Goal: Transaction & Acquisition: Purchase product/service

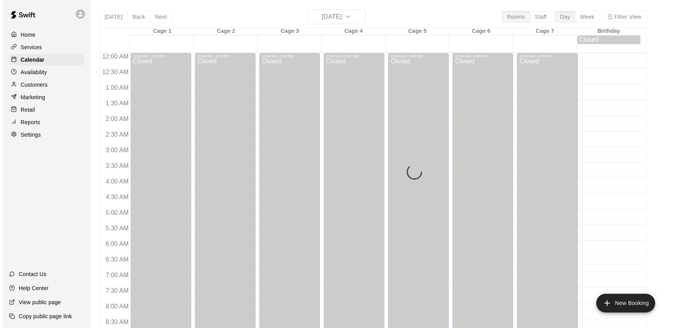
scroll to position [459, 0]
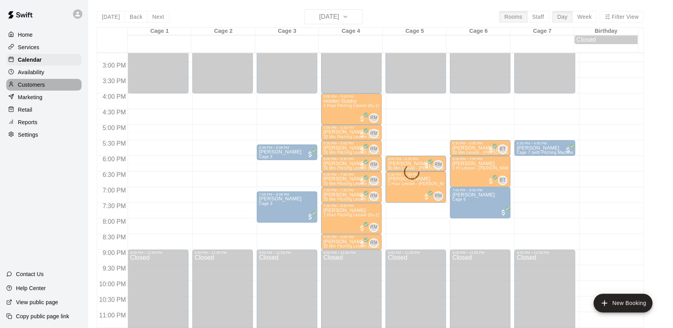
click at [39, 86] on p "Customers" at bounding box center [31, 85] width 27 height 8
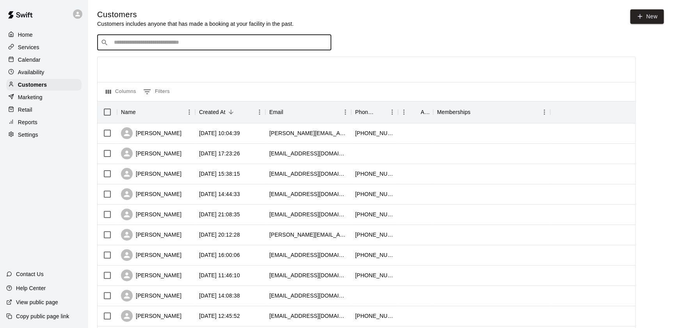
click at [149, 46] on input "Search customers by name or email" at bounding box center [220, 43] width 216 height 8
type input "***"
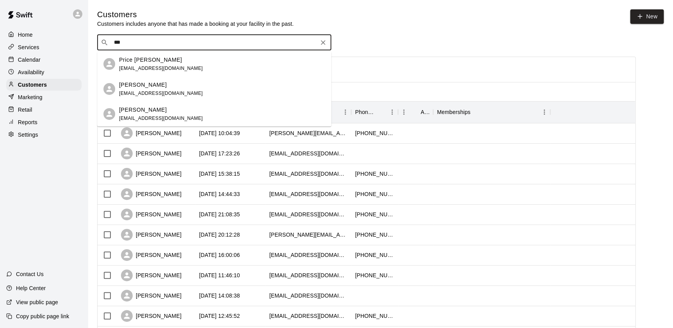
click at [145, 57] on p "Price [PERSON_NAME]" at bounding box center [150, 59] width 63 height 8
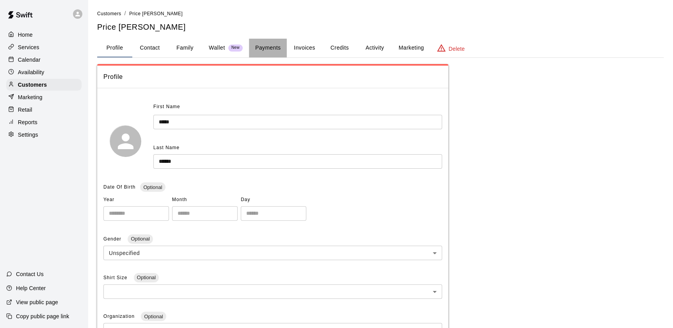
click at [260, 42] on button "Payments" at bounding box center [268, 48] width 38 height 19
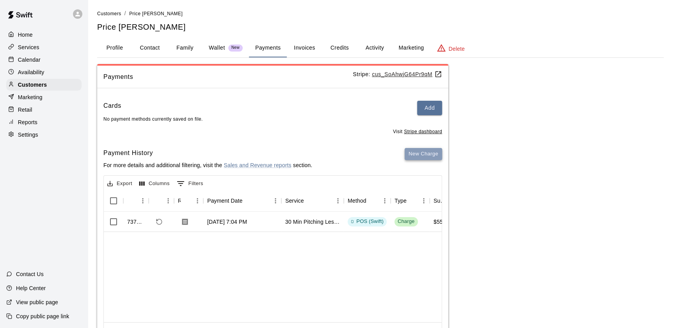
click at [417, 157] on button "New Charge" at bounding box center [422, 154] width 37 height 12
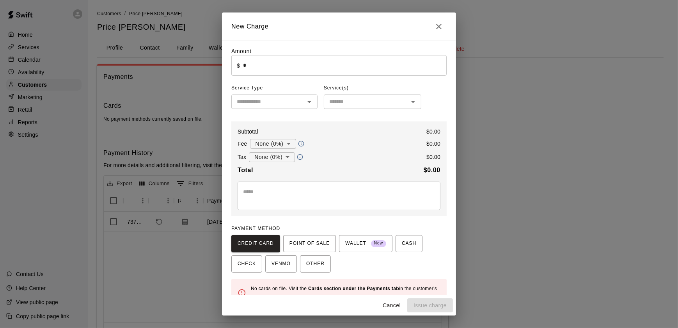
click at [283, 109] on div "​" at bounding box center [274, 101] width 86 height 14
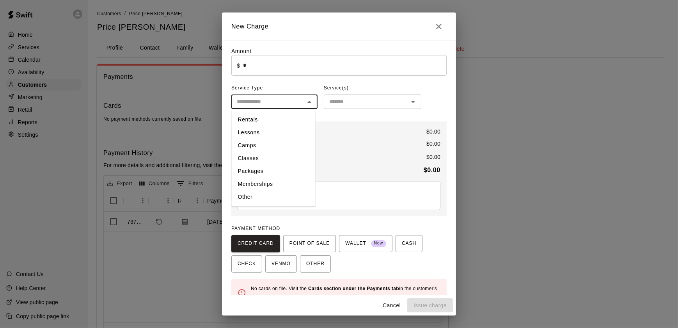
drag, startPoint x: 279, startPoint y: 195, endPoint x: 285, endPoint y: 219, distance: 24.6
click at [285, 219] on div "Amount ​ $ * ​ Service Type ​ Rentals Lessons Camps Classes Packages Membership…" at bounding box center [338, 176] width 215 height 259
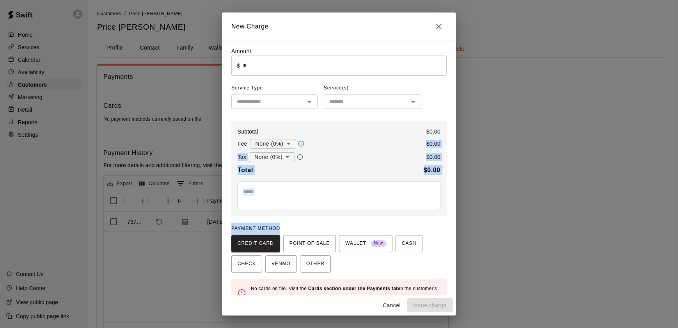
drag, startPoint x: 285, startPoint y: 219, endPoint x: 286, endPoint y: 142, distance: 76.4
click at [286, 142] on div "Amount ​ $ * ​ Service Type ​ Service(s) ​ Subtotal $ 0.00 Fee None (0%) * ​ $ …" at bounding box center [338, 176] width 215 height 259
drag, startPoint x: 286, startPoint y: 142, endPoint x: 333, endPoint y: 145, distance: 47.3
click at [333, 145] on div "Fee None (0%) * ​ $ 0.00" at bounding box center [338, 143] width 203 height 10
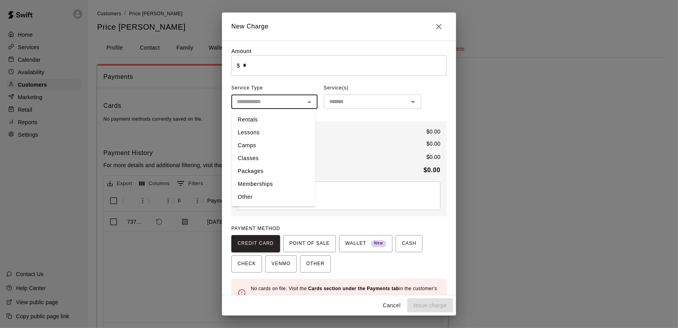
click at [284, 101] on input "text" at bounding box center [268, 102] width 69 height 10
drag, startPoint x: 268, startPoint y: 195, endPoint x: 265, endPoint y: 191, distance: 5.4
click at [265, 191] on li "Other" at bounding box center [274, 196] width 84 height 13
type input "*****"
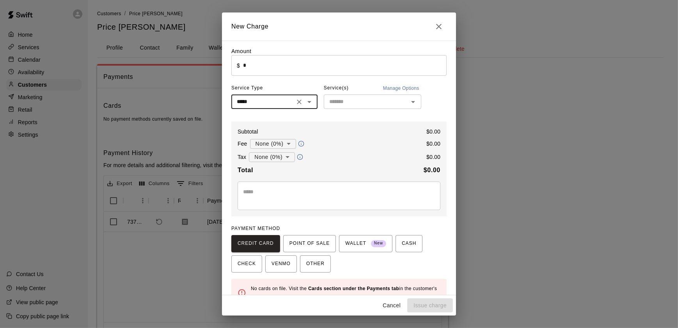
click at [349, 105] on input "text" at bounding box center [366, 102] width 80 height 10
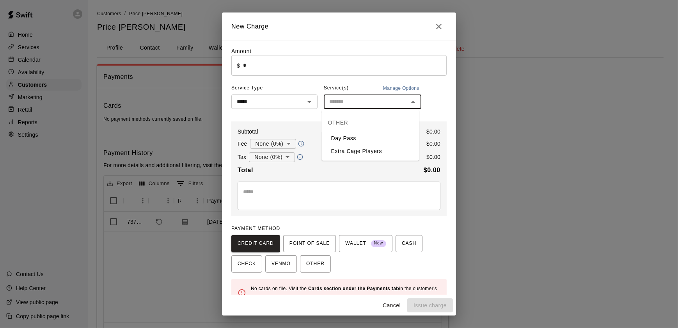
click at [342, 137] on li "Day Pass" at bounding box center [370, 138] width 97 height 13
type input "********"
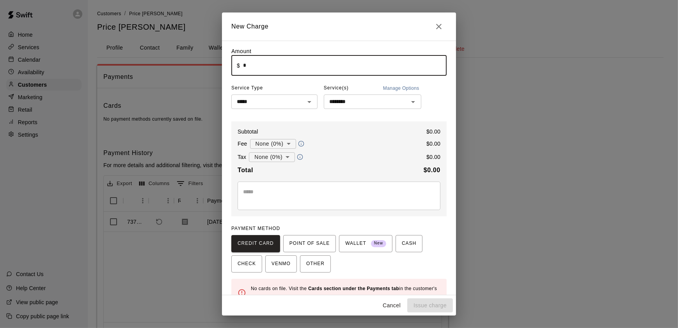
click at [307, 69] on input "*" at bounding box center [345, 65] width 204 height 21
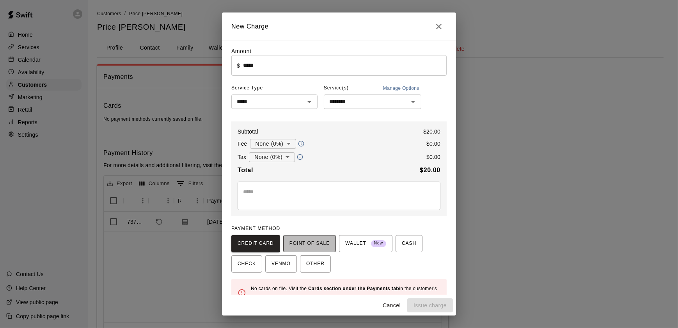
click at [314, 245] on span "POINT OF SALE" at bounding box center [309, 243] width 40 height 12
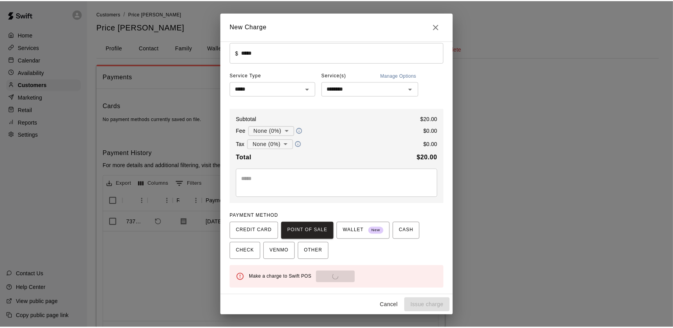
scroll to position [14, 0]
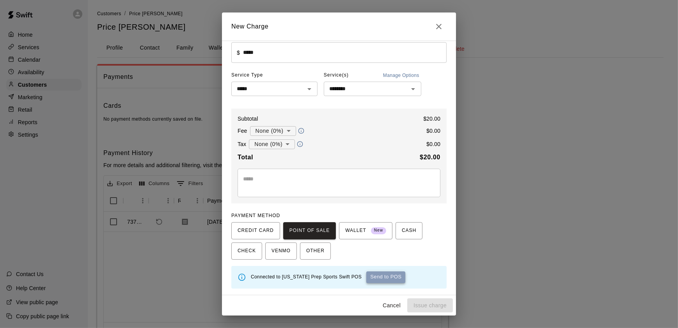
click at [370, 278] on button "Send to POS" at bounding box center [385, 277] width 39 height 12
type input "*"
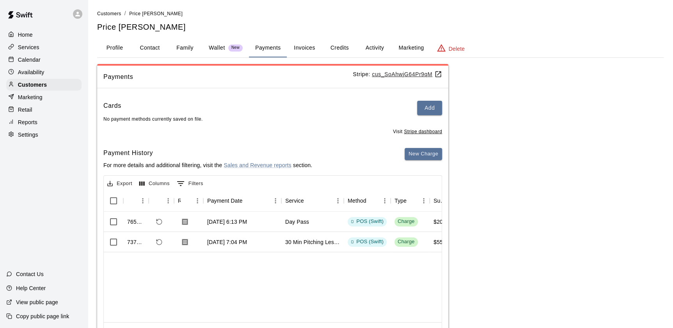
click at [51, 80] on div "Home Services Calendar Availability Customers Marketing Retail Reports Settings" at bounding box center [44, 84] width 88 height 113
click at [51, 86] on div "Customers" at bounding box center [43, 85] width 75 height 12
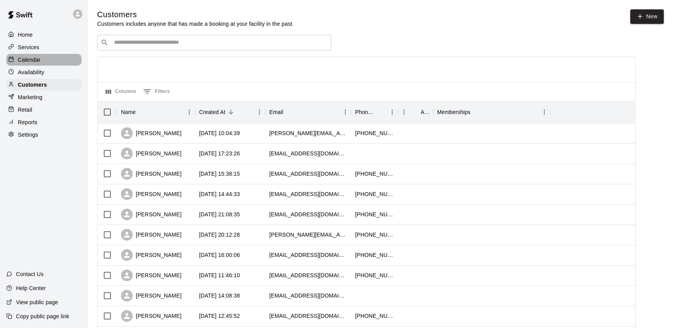
click at [24, 64] on p "Calendar" at bounding box center [29, 60] width 23 height 8
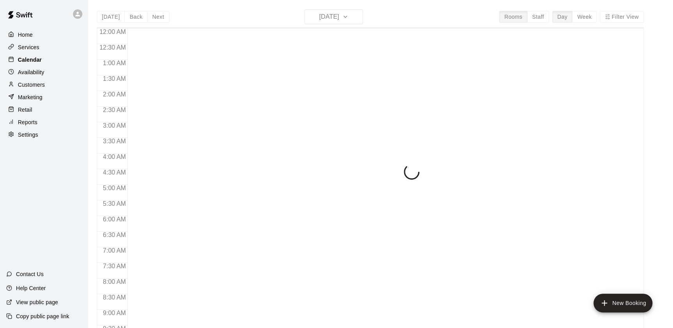
scroll to position [440, 0]
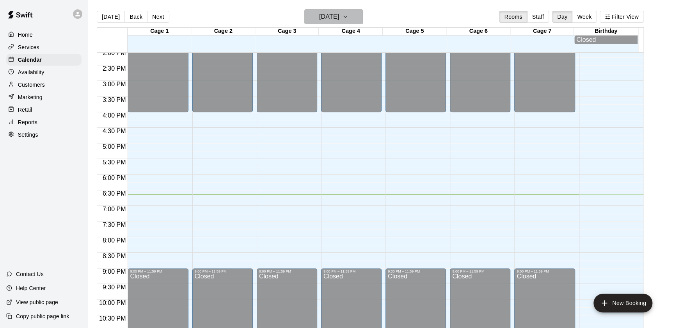
click at [322, 21] on h6 "[DATE]" at bounding box center [329, 16] width 20 height 11
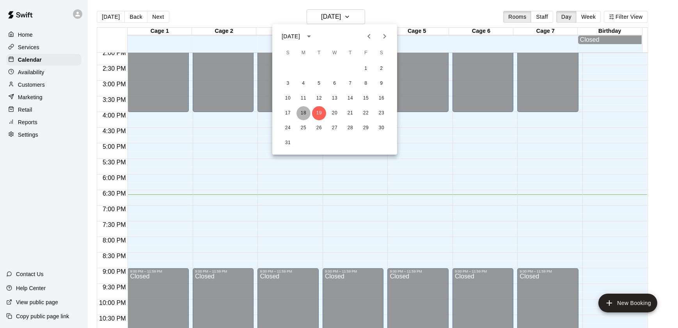
click at [303, 113] on button "18" at bounding box center [303, 113] width 14 height 14
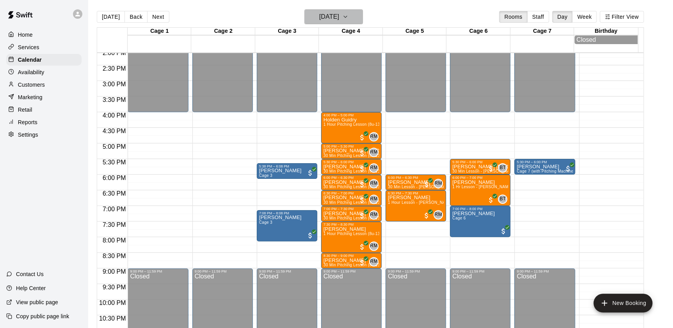
click at [323, 19] on h6 "[DATE]" at bounding box center [329, 16] width 20 height 11
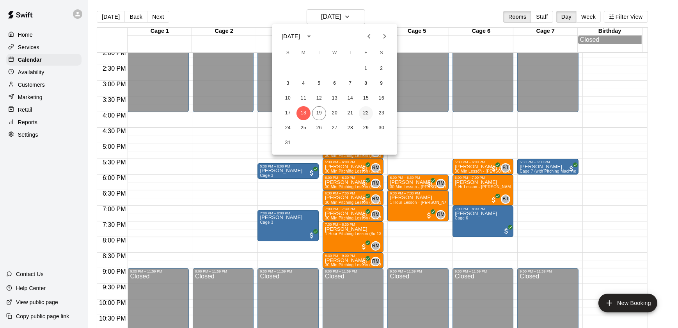
click at [368, 115] on button "22" at bounding box center [366, 113] width 14 height 14
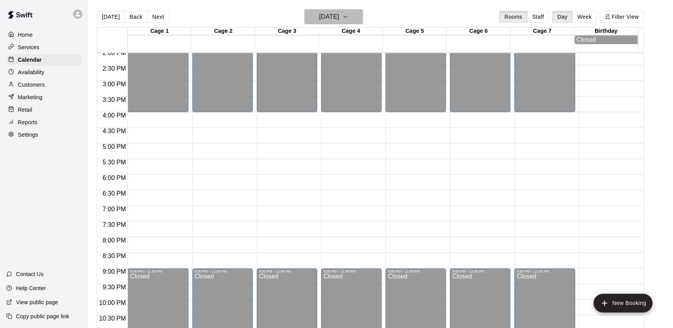
click at [323, 12] on h6 "[DATE]" at bounding box center [329, 16] width 20 height 11
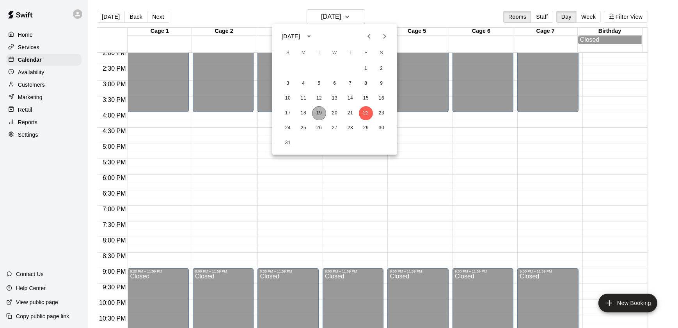
click at [320, 112] on button "19" at bounding box center [319, 113] width 14 height 14
